Goal: Task Accomplishment & Management: Manage account settings

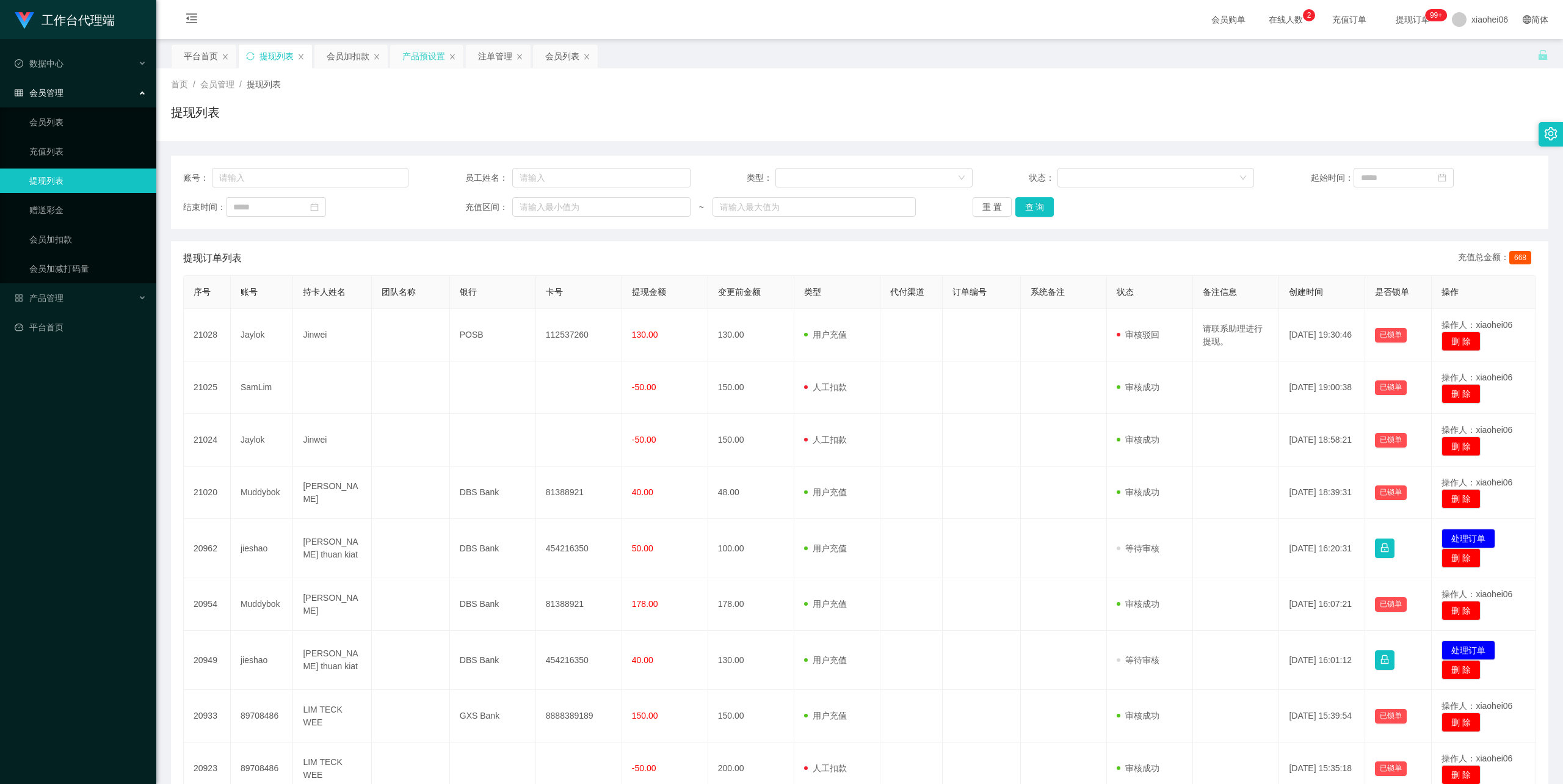
click at [416, 52] on div "产品预设置" at bounding box center [423, 56] width 43 height 23
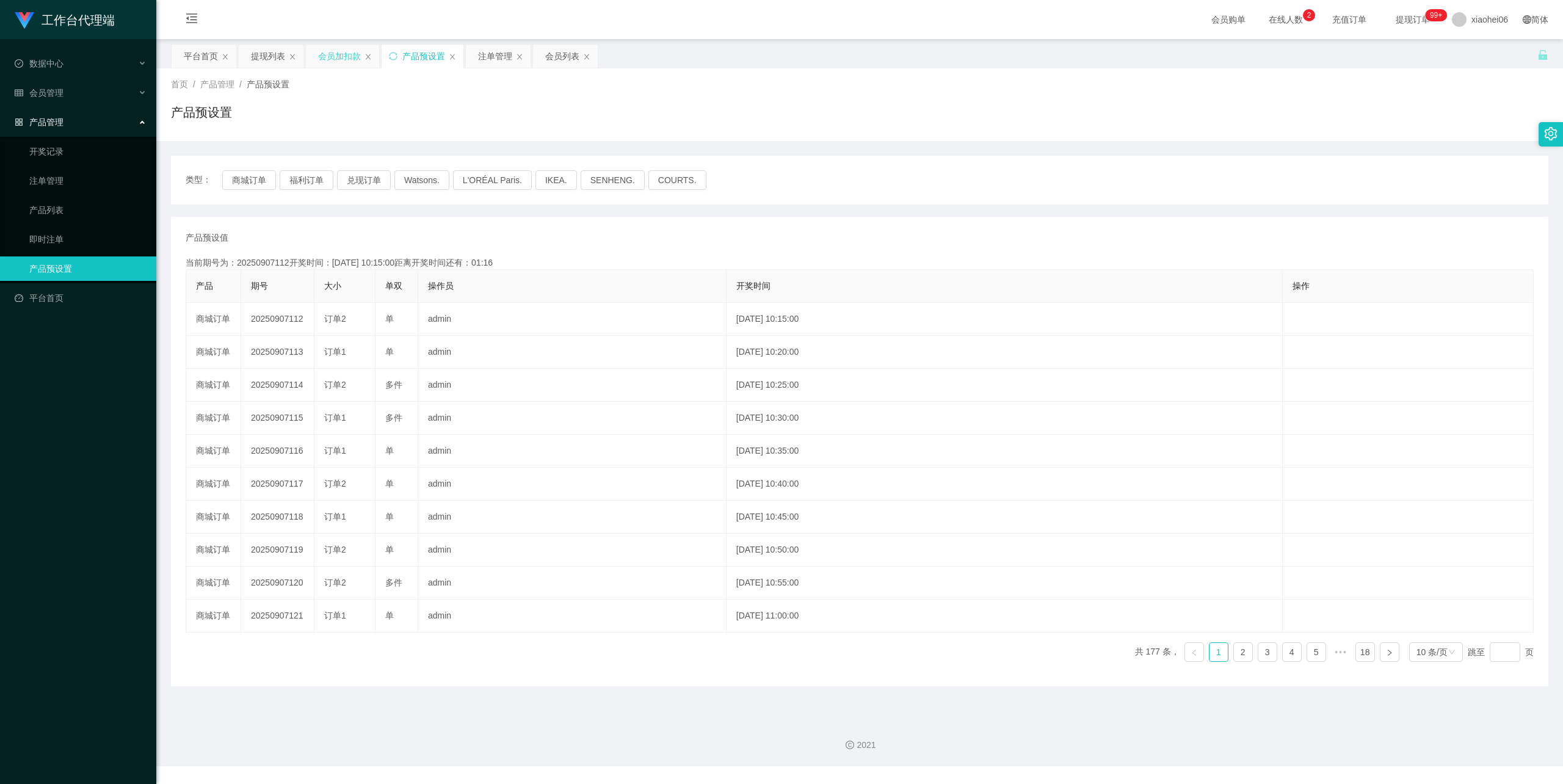
click at [333, 57] on div "会员加扣款" at bounding box center [339, 56] width 43 height 23
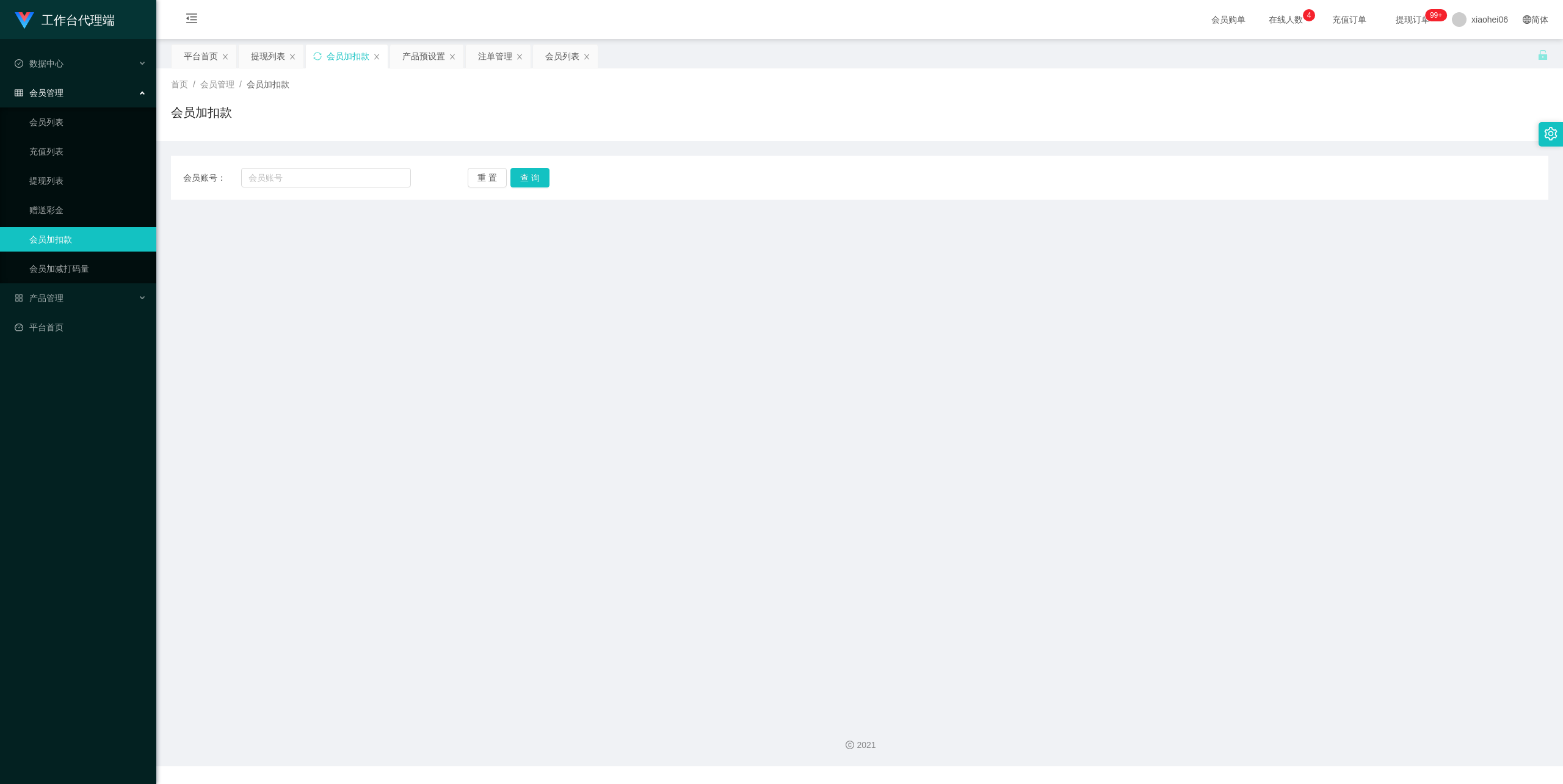
click at [323, 167] on div "会员账号： 重 置 查 询 会员账号 会员姓名 账号余额 操作类型 人工加款 人工扣款 金额 确 定" at bounding box center [859, 178] width 1377 height 44
click at [323, 171] on input "text" at bounding box center [326, 178] width 170 height 19
paste input "Jaylok"
type input "Jaylok"
click at [533, 183] on button "查 询" at bounding box center [530, 178] width 39 height 19
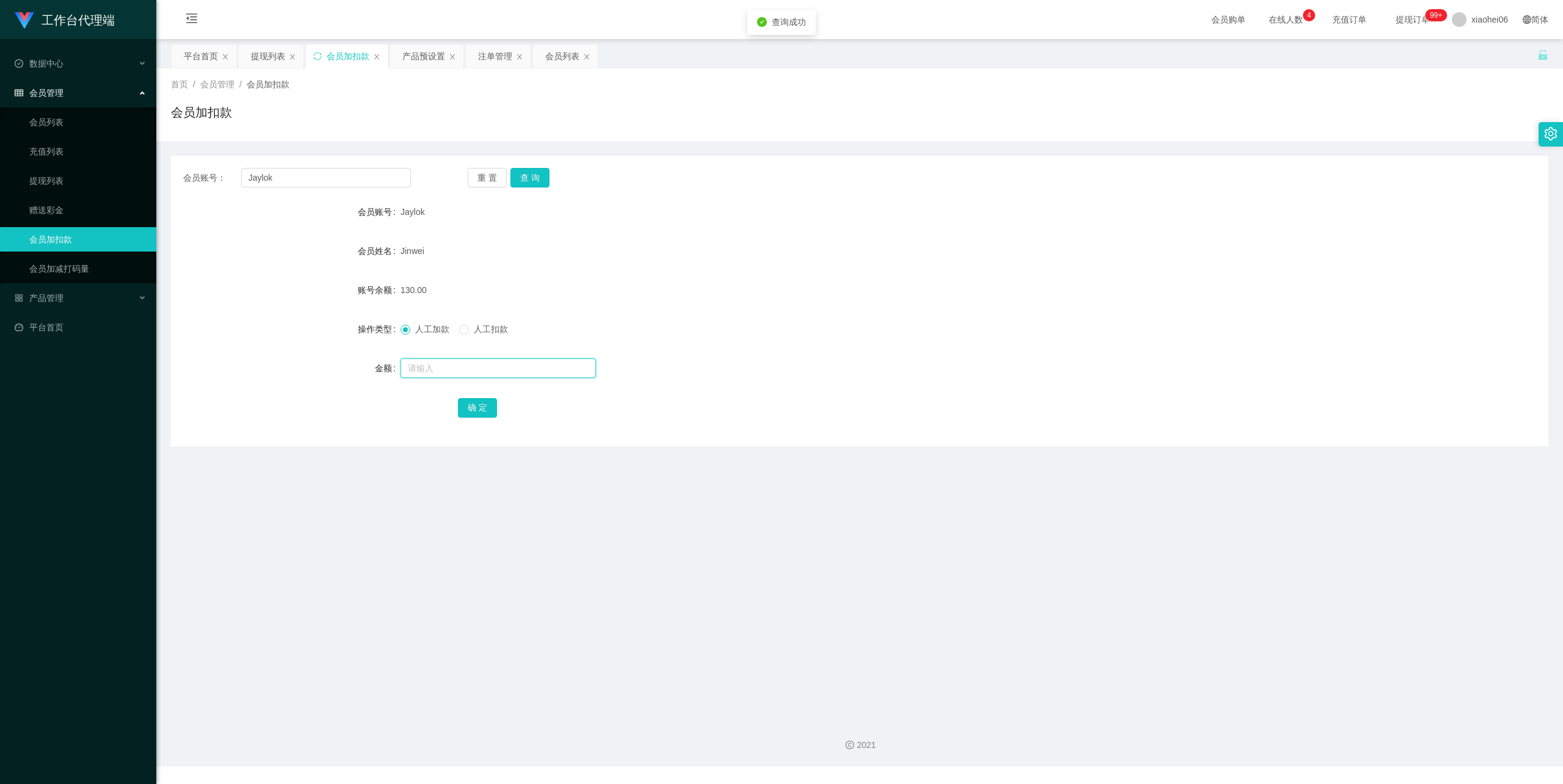
click at [440, 369] on input "text" at bounding box center [498, 368] width 195 height 19
click at [442, 365] on input "text" at bounding box center [498, 368] width 195 height 19
type input "370"
click at [467, 408] on button "确 定" at bounding box center [477, 408] width 39 height 19
drag, startPoint x: 809, startPoint y: 281, endPoint x: 900, endPoint y: 244, distance: 98.2
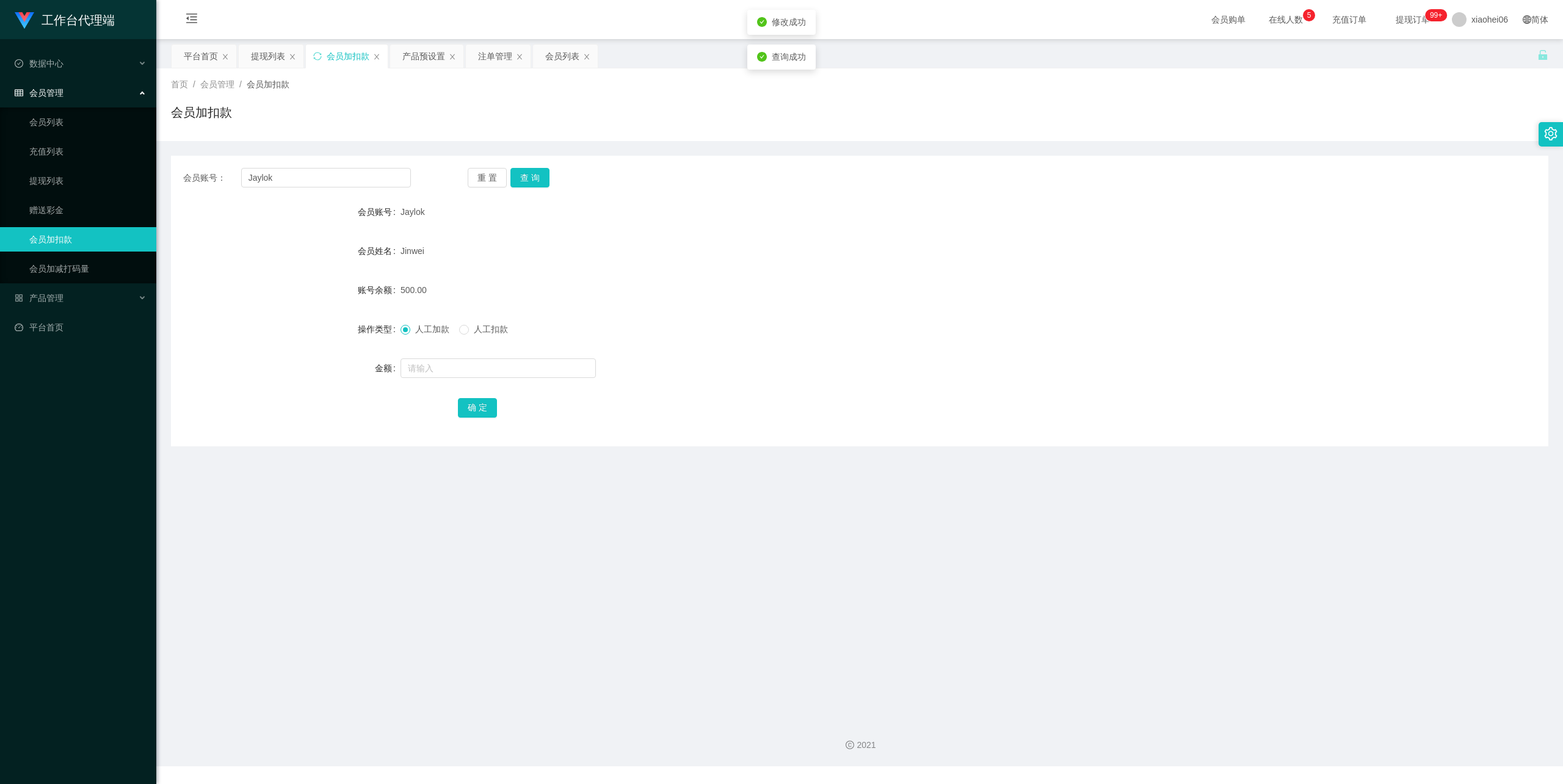
click at [818, 276] on form "会员账号 Jaylok 会员姓名 [PERSON_NAME] 账号余额 500.00 操作类型 人工加款 人工扣款 金额 确 定" at bounding box center [859, 310] width 1377 height 220
